Goal: Information Seeking & Learning: Learn about a topic

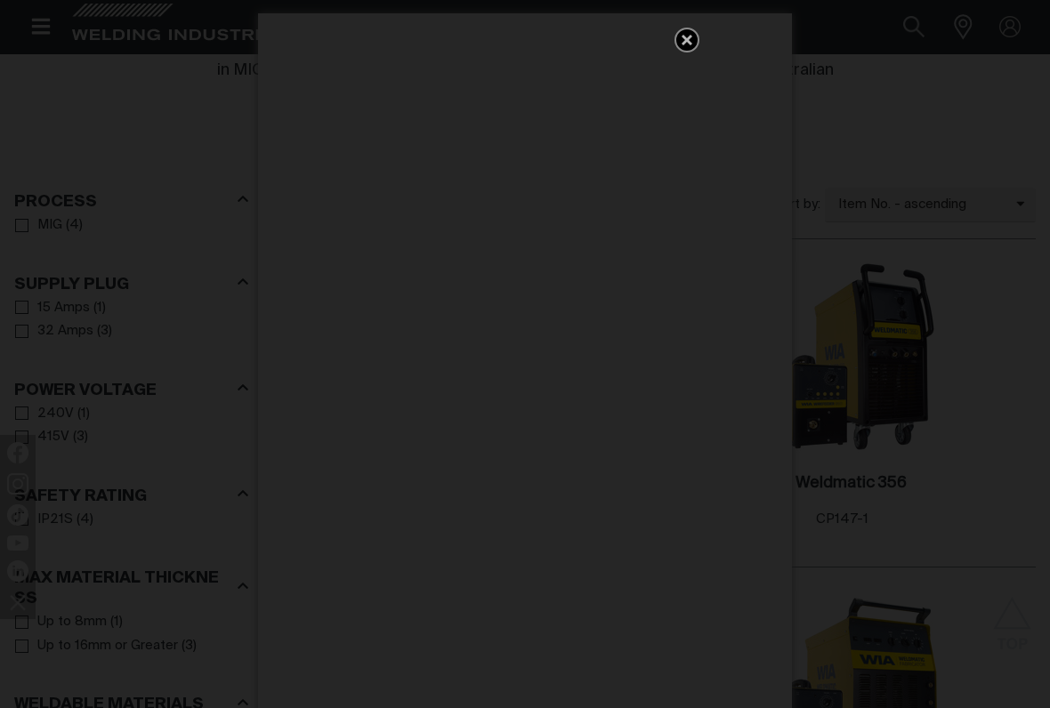
scroll to position [832, 0]
click at [690, 42] on icon "Get 5 WIA Welding Guides Free!" at bounding box center [686, 40] width 11 height 11
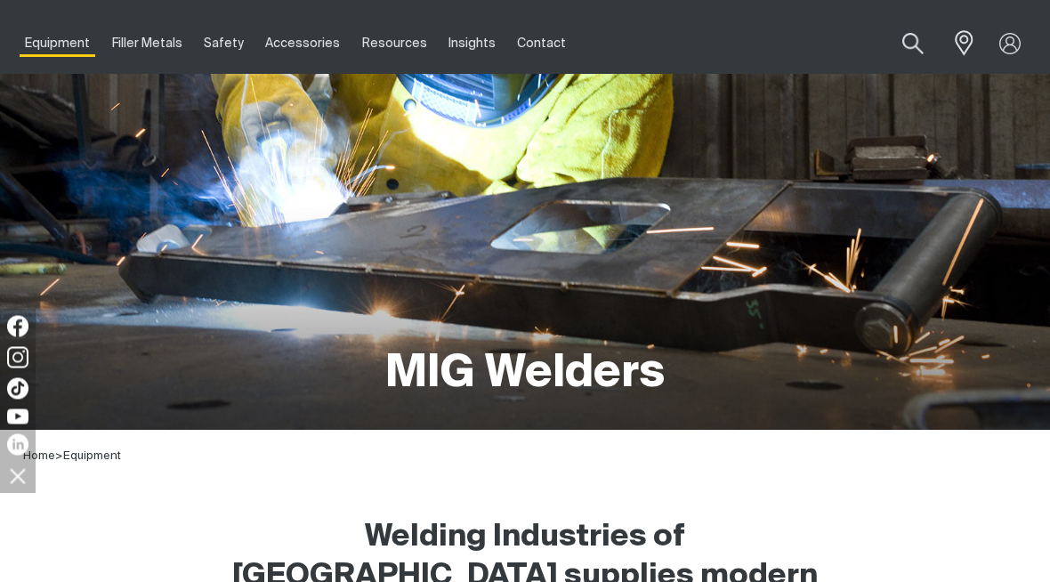
scroll to position [0, 0]
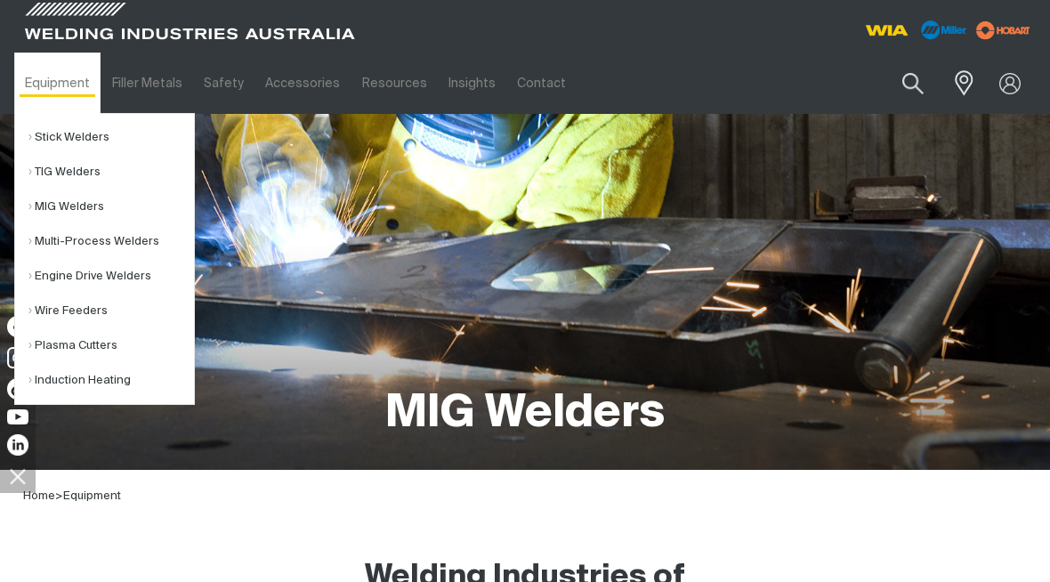
click at [68, 210] on link "MIG Welders" at bounding box center [110, 206] width 165 height 35
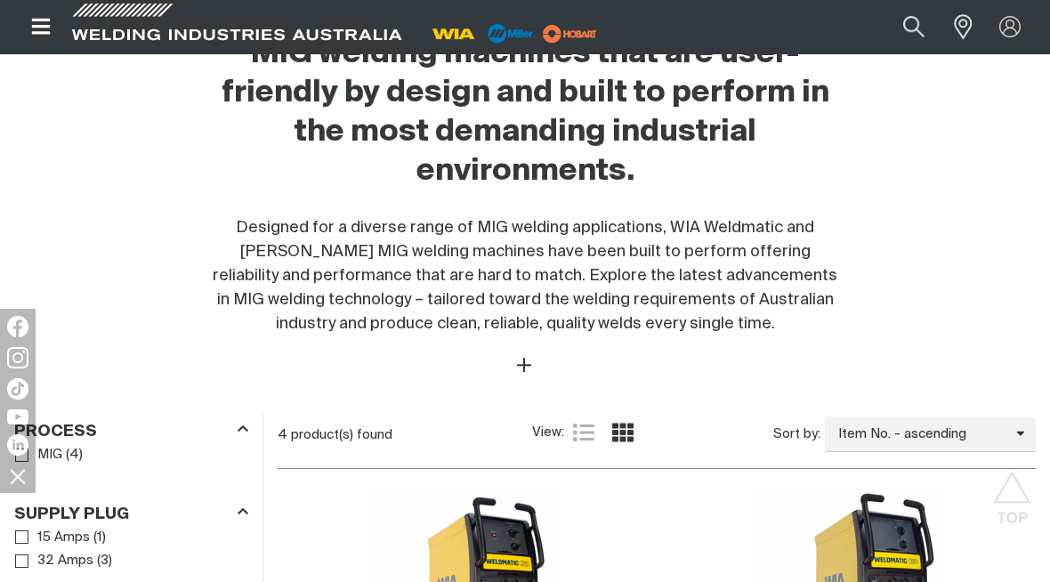
scroll to position [600, 0]
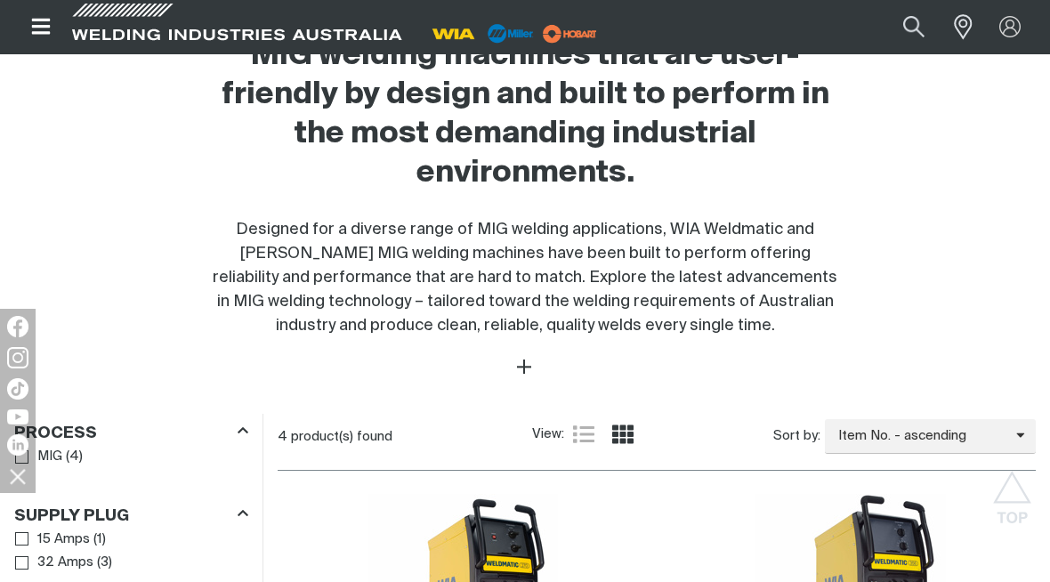
click at [45, 35] on icon "Open top menu" at bounding box center [40, 27] width 19 height 16
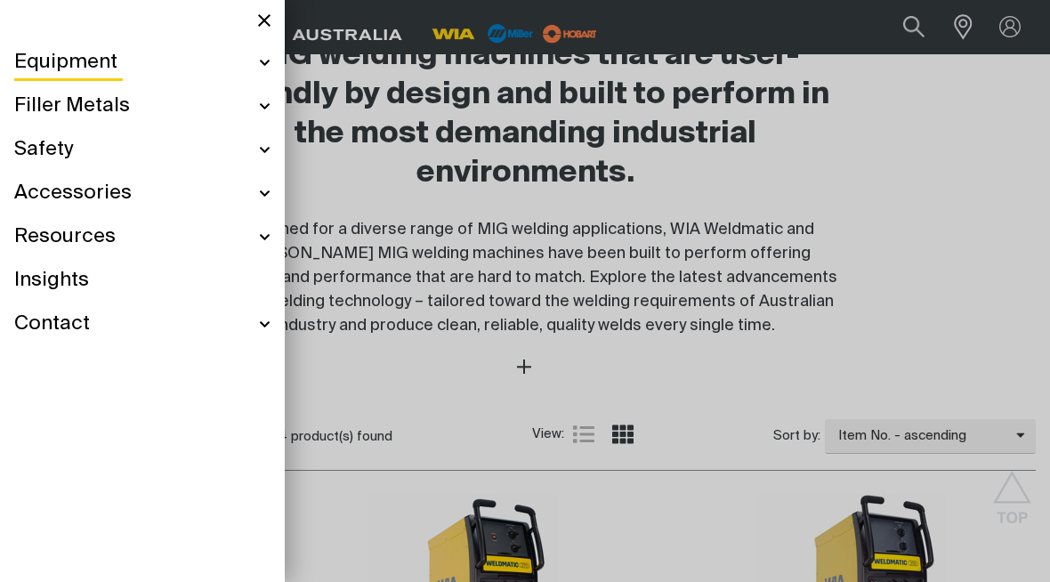
click at [331, 488] on div at bounding box center [525, 291] width 1050 height 582
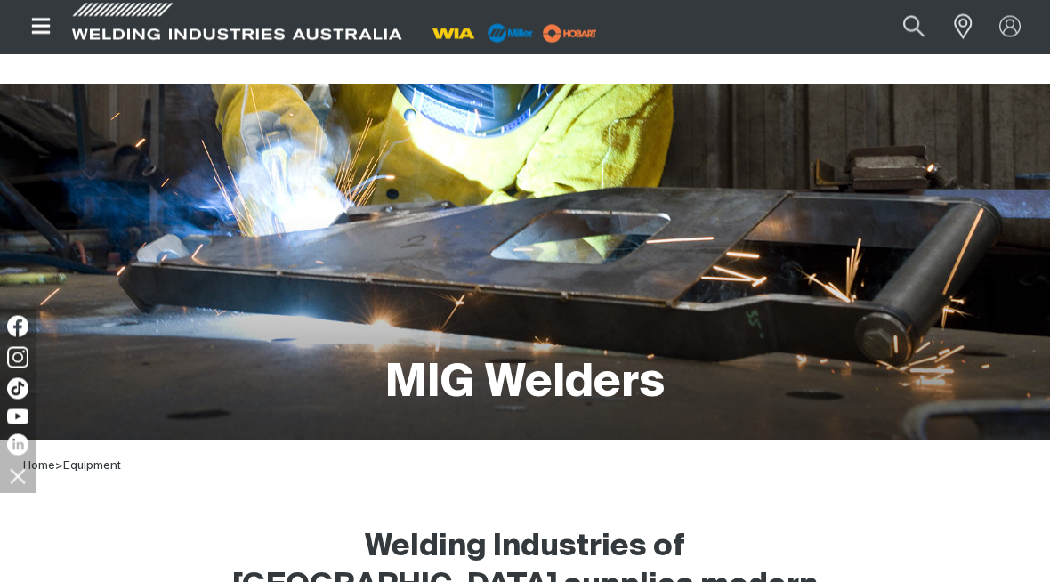
scroll to position [0, 0]
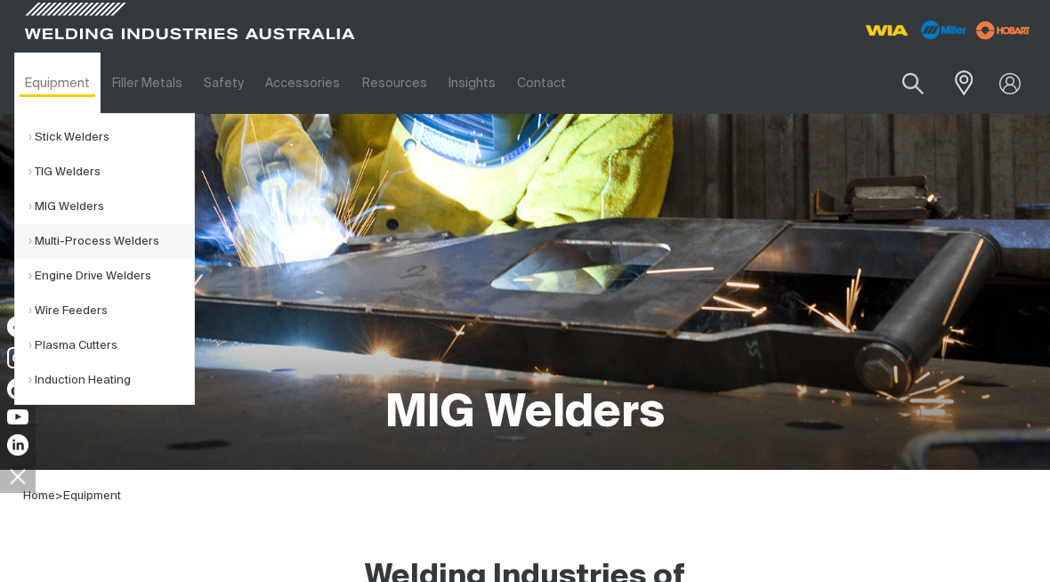
click at [87, 247] on link "Multi-Process Welders" at bounding box center [110, 241] width 165 height 35
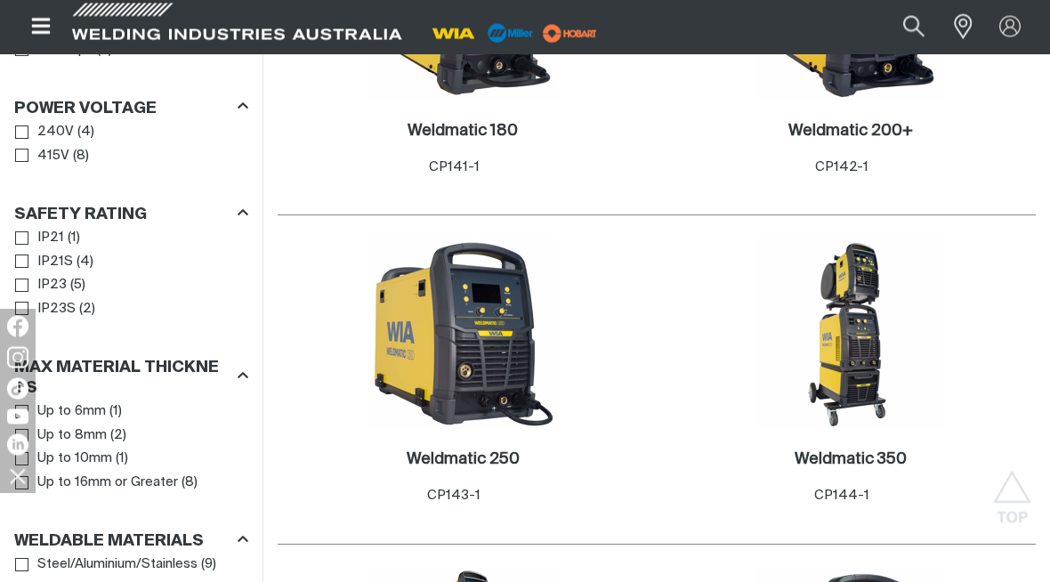
scroll to position [1057, 0]
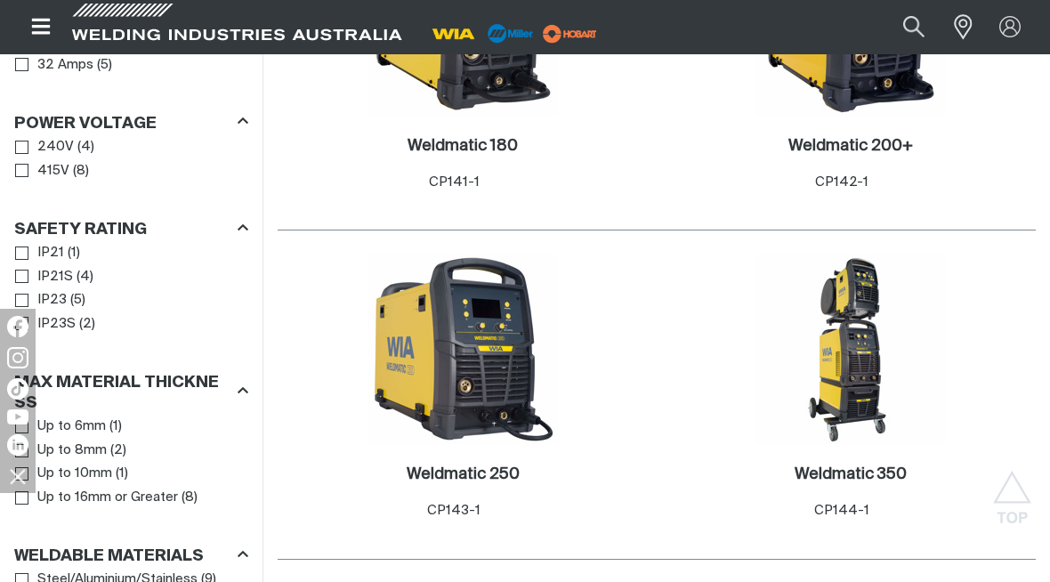
click at [420, 349] on img at bounding box center [462, 349] width 190 height 190
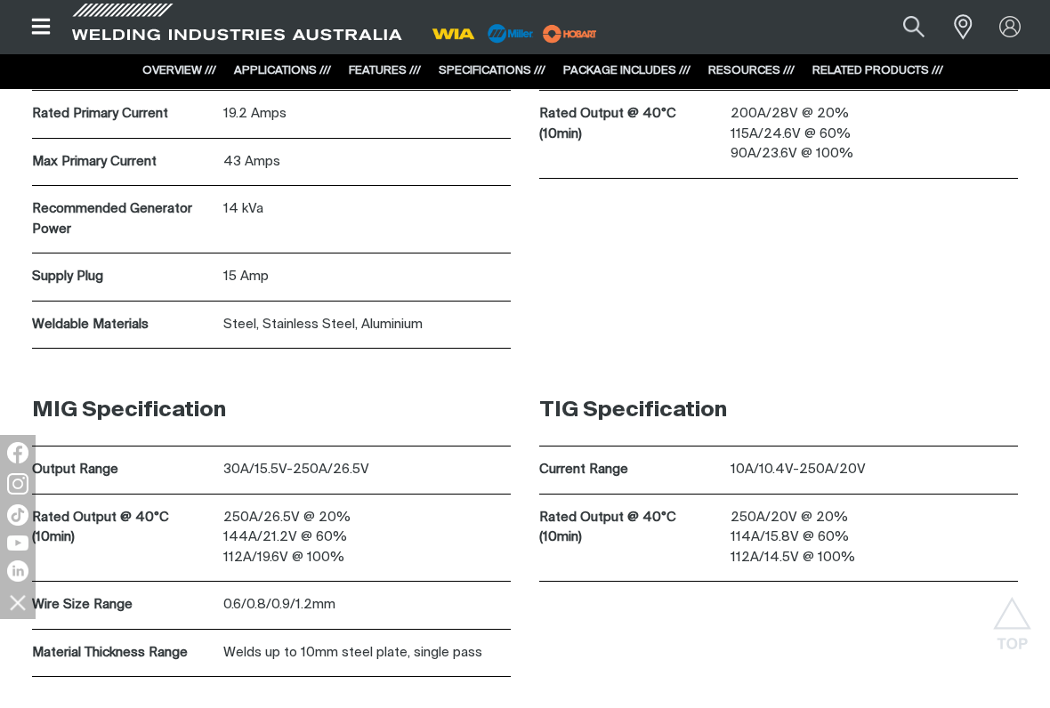
scroll to position [4624, 0]
